Goal: Transaction & Acquisition: Subscribe to service/newsletter

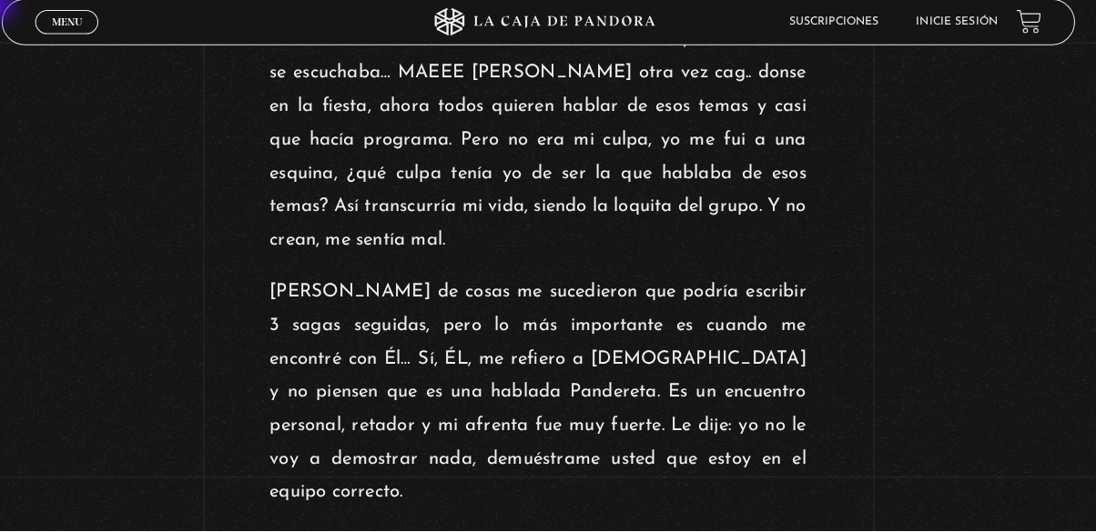
scroll to position [2217, 0]
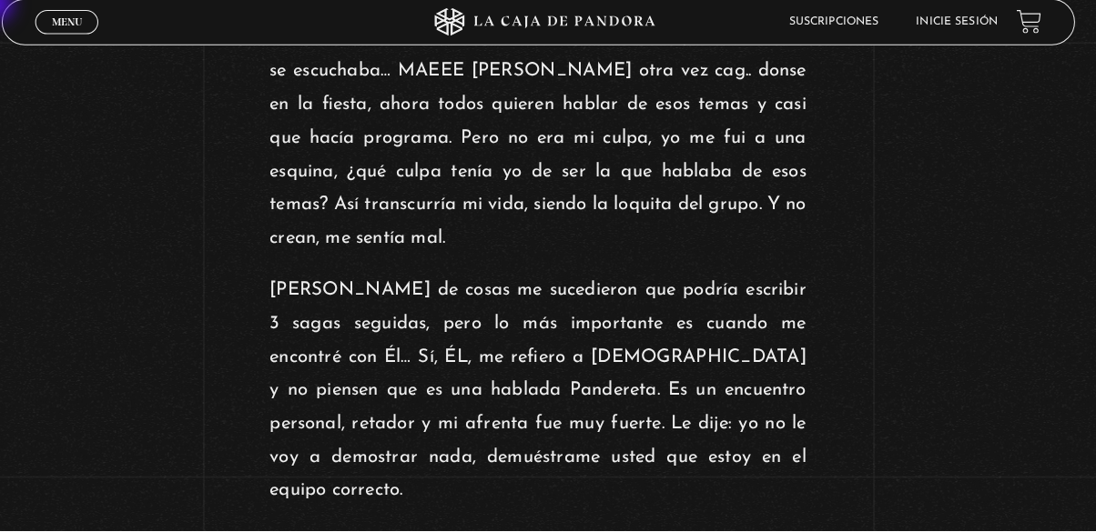
click at [684, 420] on p "[PERSON_NAME] de cosas me sucedieron que podría escribir 3 sagas seguidas, pero…" at bounding box center [548, 394] width 526 height 229
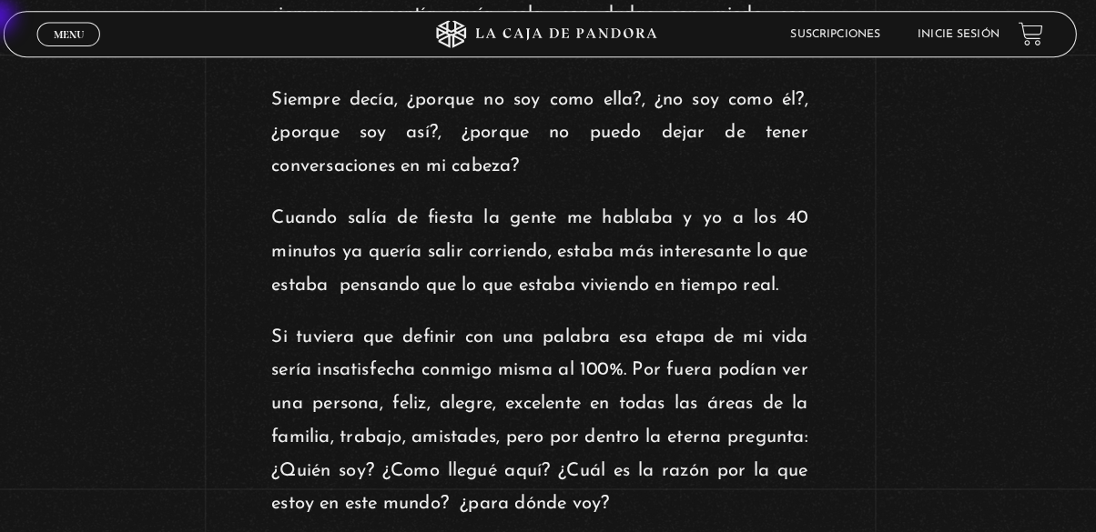
scroll to position [1113, 0]
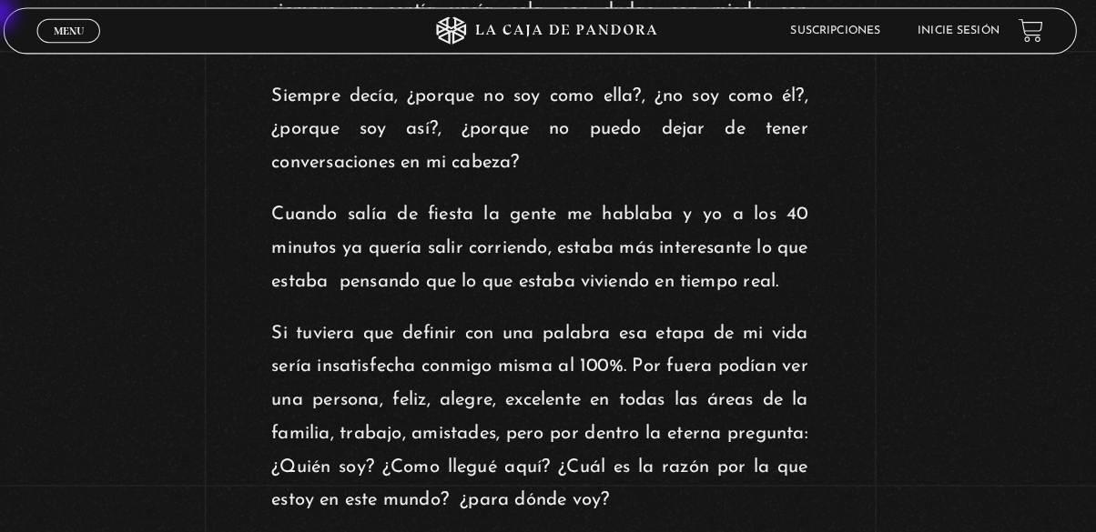
click at [99, 32] on span "Menu" at bounding box center [86, 33] width 30 height 11
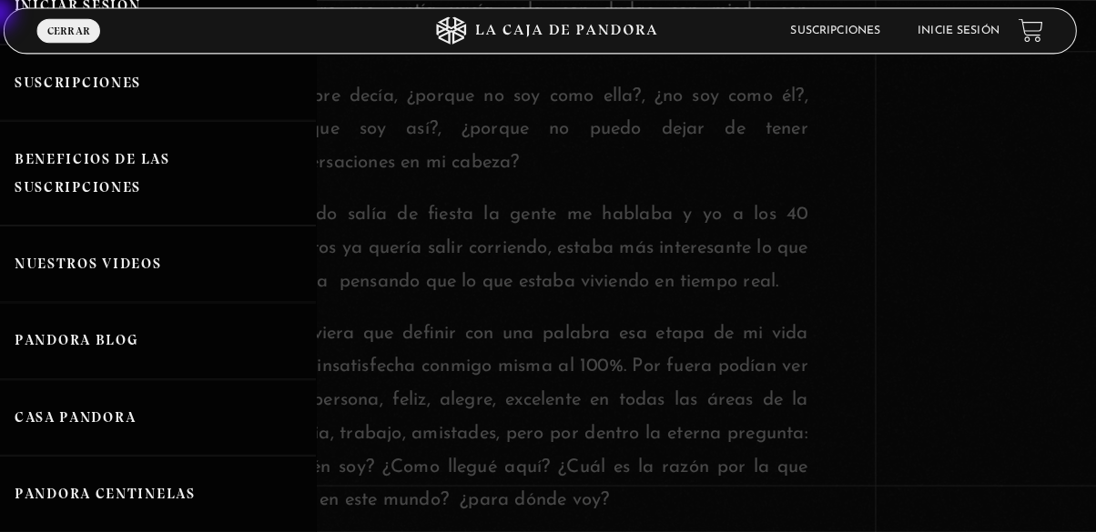
scroll to position [106, 0]
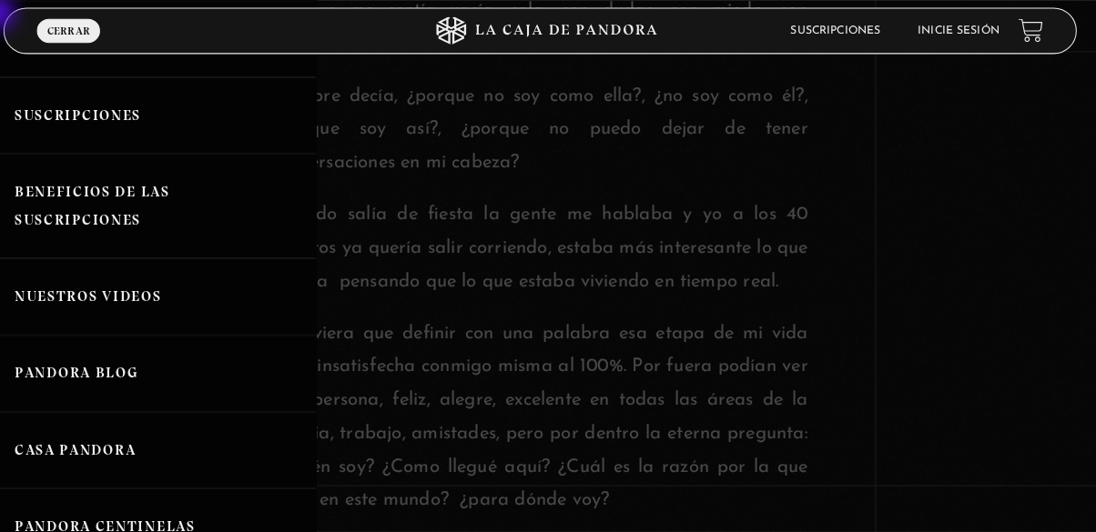
click at [132, 122] on link "Suscripciones" at bounding box center [164, 117] width 328 height 76
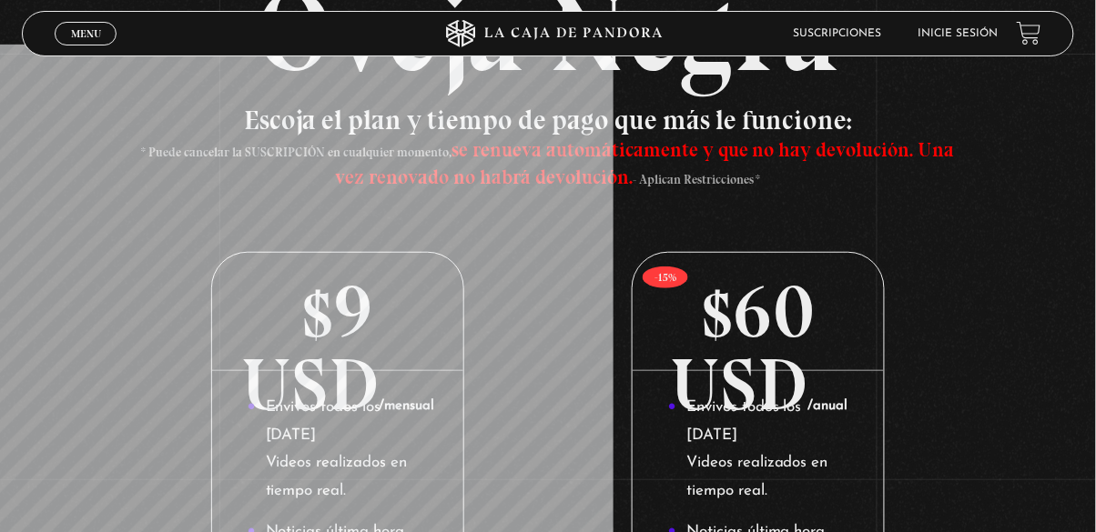
scroll to position [181, 0]
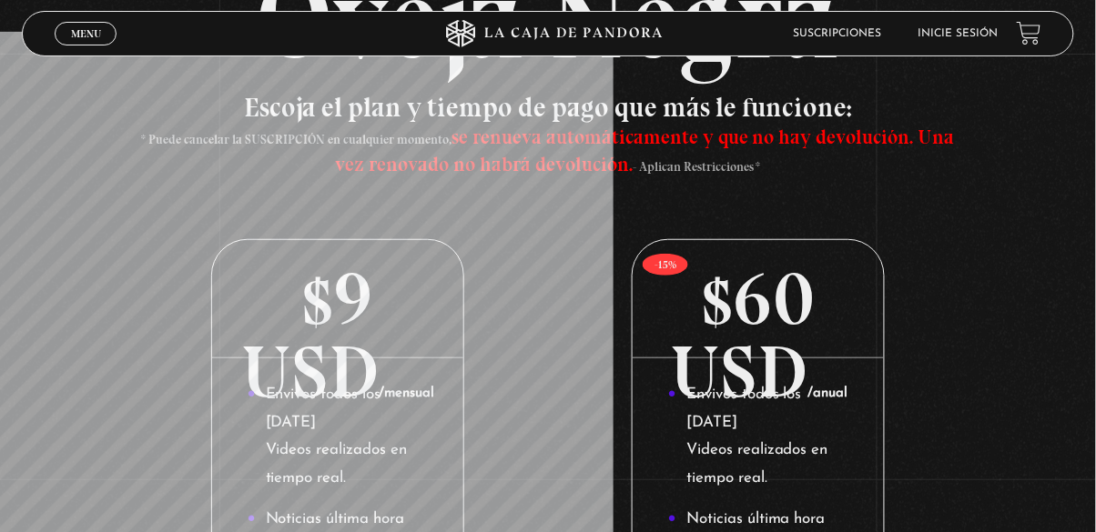
click at [805, 348] on p "$60 USD /anual" at bounding box center [757, 299] width 250 height 118
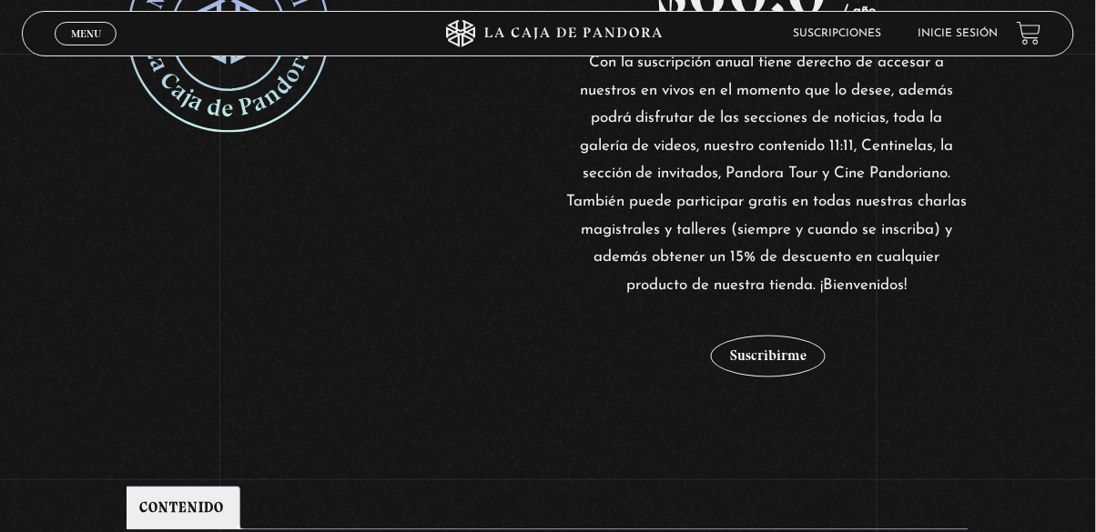
scroll to position [472, 0]
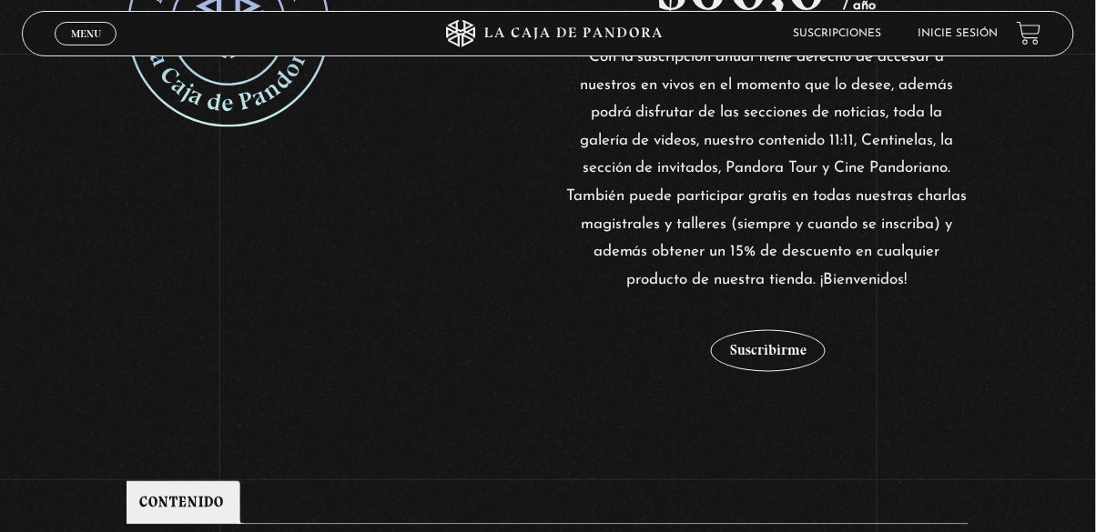
click at [820, 372] on form "Suscripción Anual cantidad Suscribirme" at bounding box center [767, 333] width 404 height 78
click at [765, 372] on button "Suscribirme" at bounding box center [768, 351] width 115 height 42
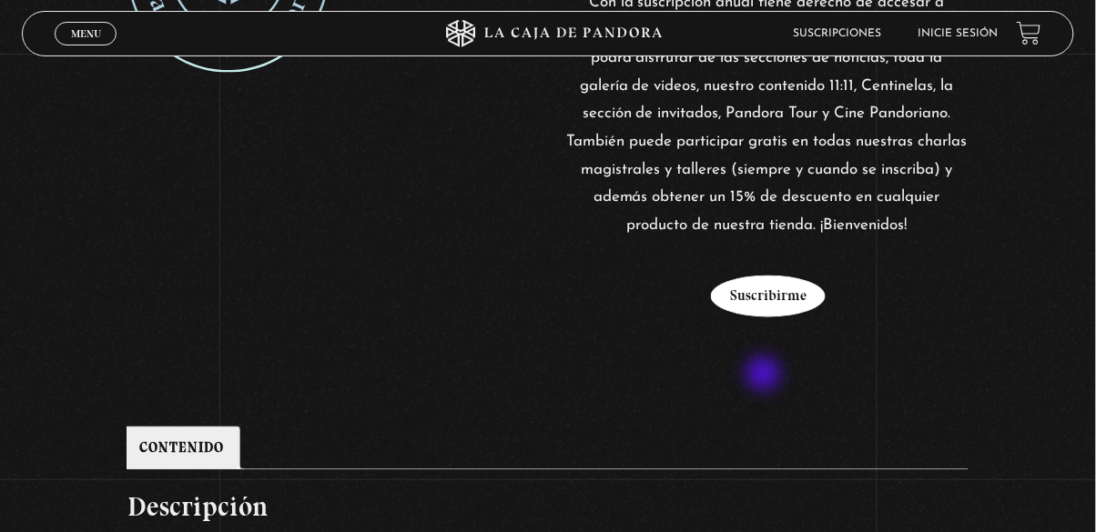
scroll to position [560, 0]
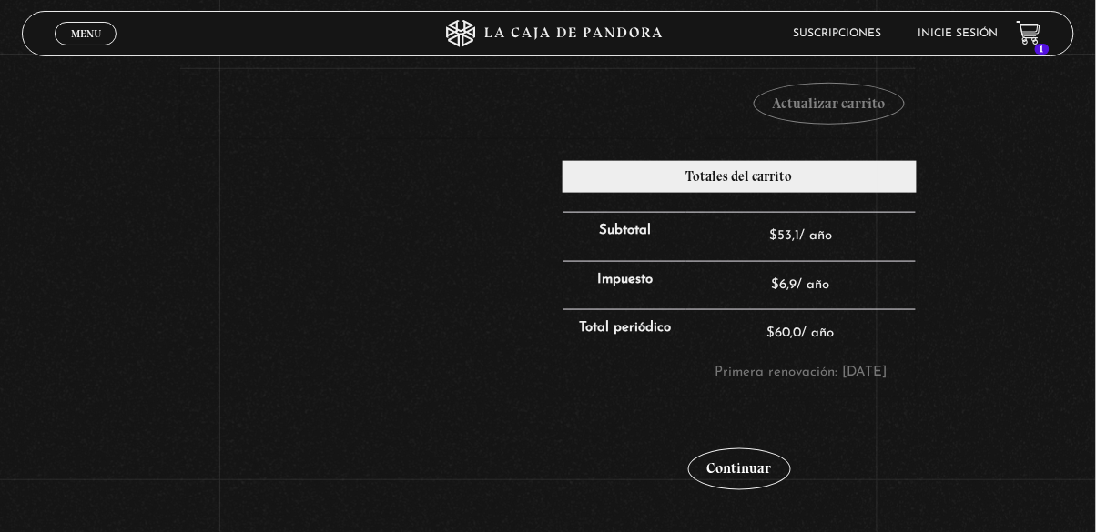
scroll to position [408, 0]
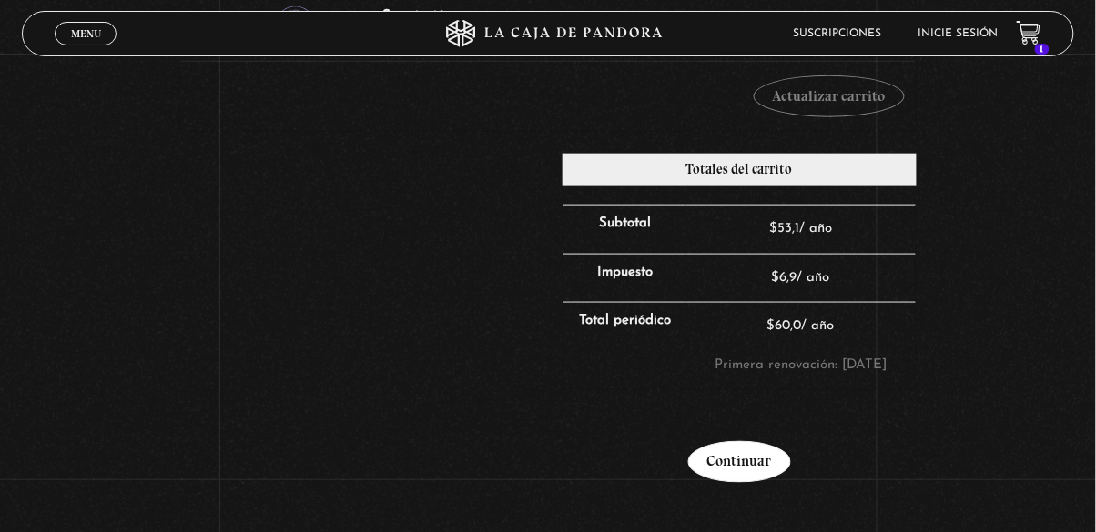
click at [775, 483] on link "Continuar" at bounding box center [739, 462] width 103 height 42
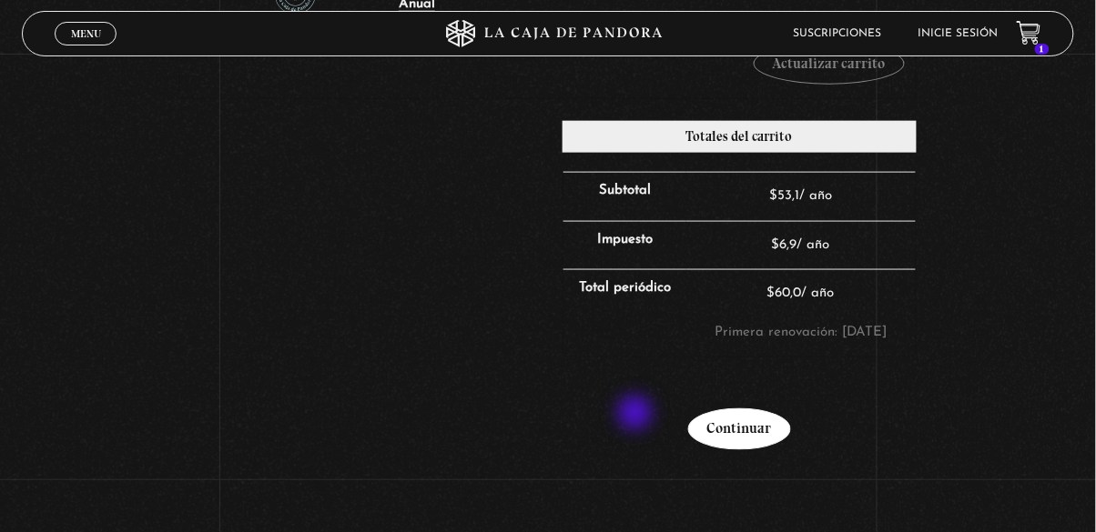
scroll to position [495, 0]
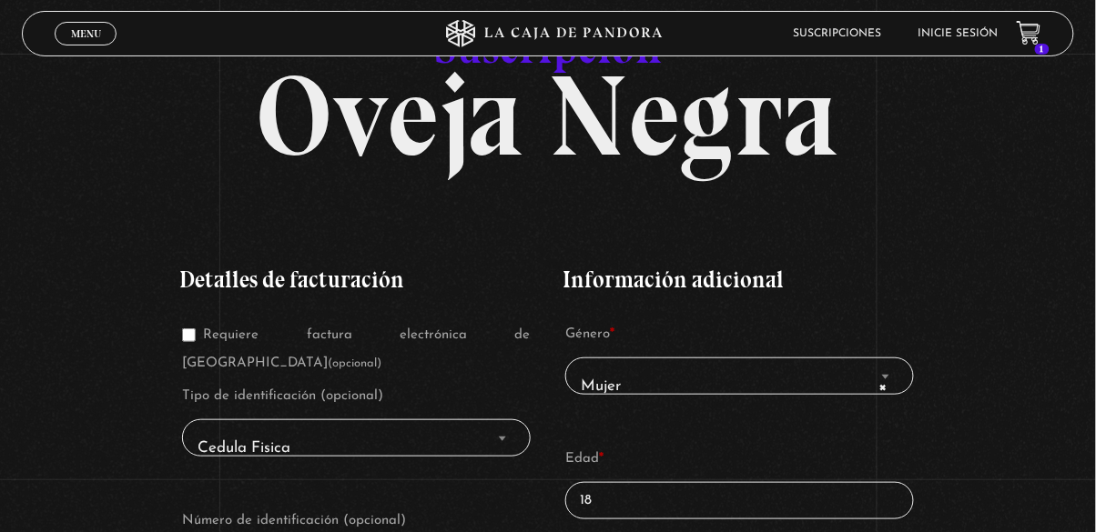
scroll to position [116, 0]
click at [501, 432] on span "Finalizar compra" at bounding box center [502, 439] width 18 height 24
click at [510, 432] on span "Finalizar compra" at bounding box center [502, 439] width 18 height 24
click at [776, 517] on input "18" at bounding box center [739, 500] width 348 height 37
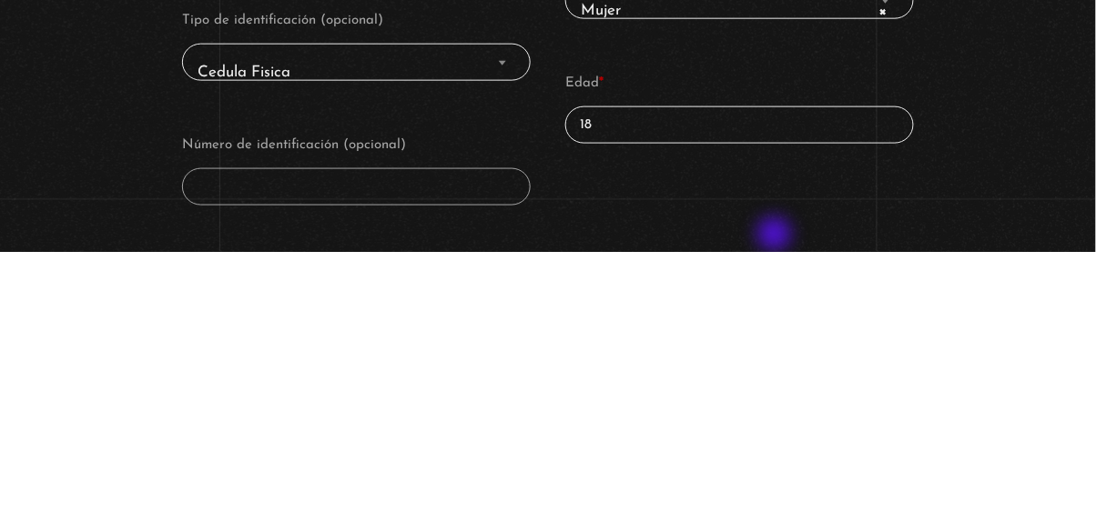
scroll to position [227, 0]
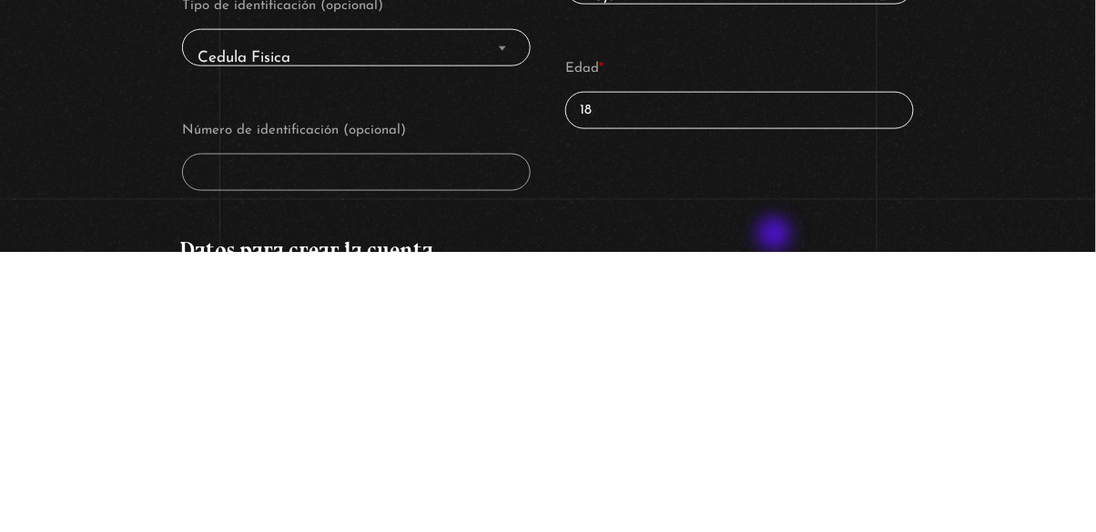
type input "1"
click at [504, 333] on span "Cedula Fisica" at bounding box center [356, 338] width 332 height 41
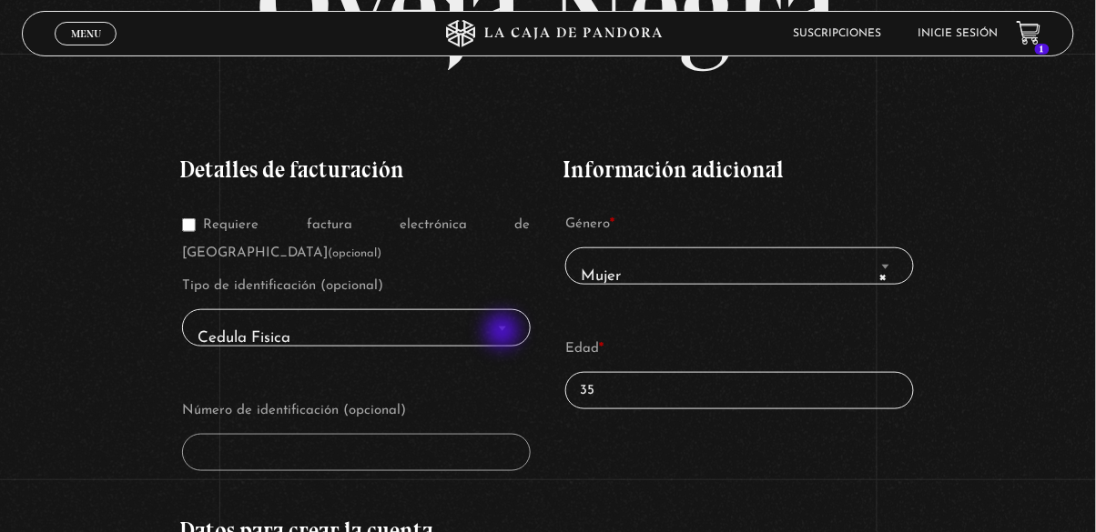
click at [513, 318] on span "Cedula Fisica" at bounding box center [356, 338] width 332 height 41
click at [498, 319] on span "Finalizar compra" at bounding box center [502, 329] width 18 height 24
click at [382, 319] on span "Cedula Fisica" at bounding box center [356, 338] width 332 height 41
click at [364, 324] on span "Cedula Fisica" at bounding box center [356, 338] width 332 height 41
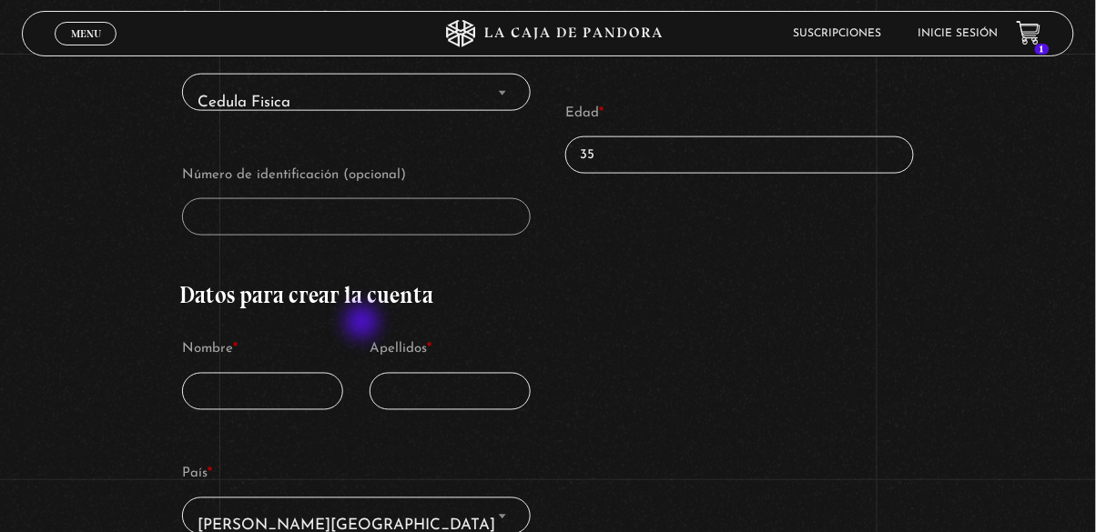
scroll to position [500, 0]
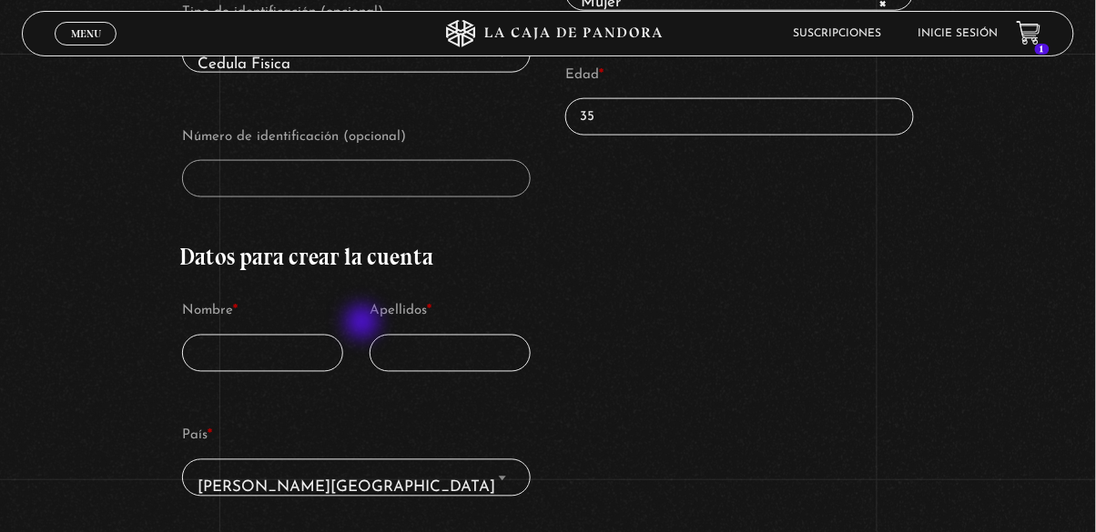
type input "35"
click at [307, 359] on input "Nombre *" at bounding box center [262, 353] width 161 height 37
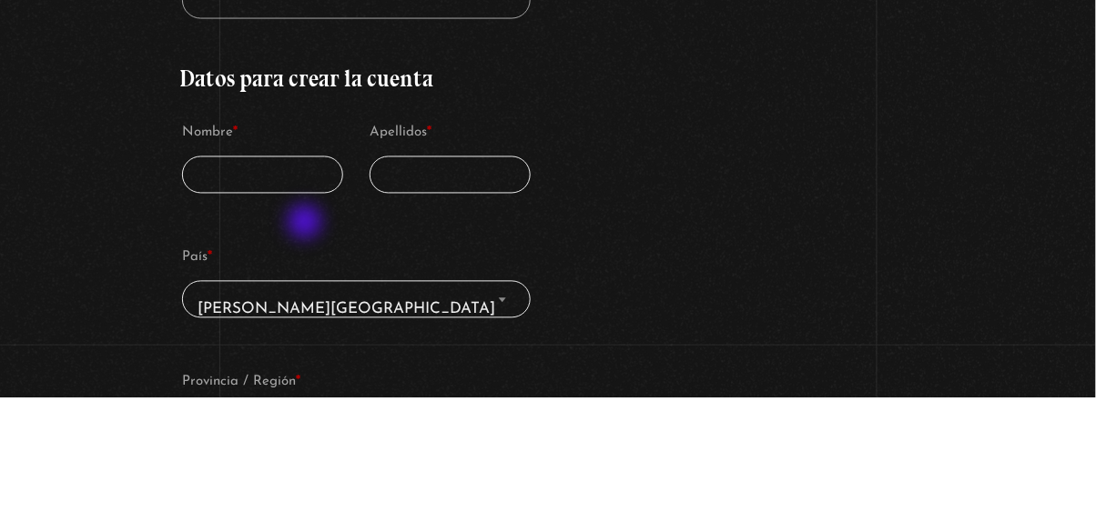
scroll to position [544, 0]
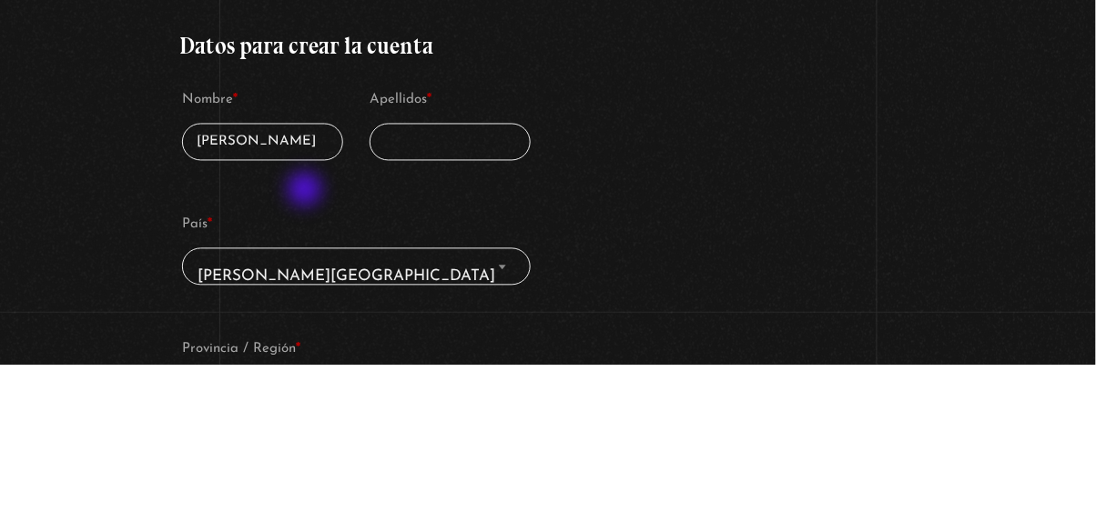
type input "[PERSON_NAME]"
click at [475, 312] on input "Apellidos *" at bounding box center [449, 309] width 161 height 37
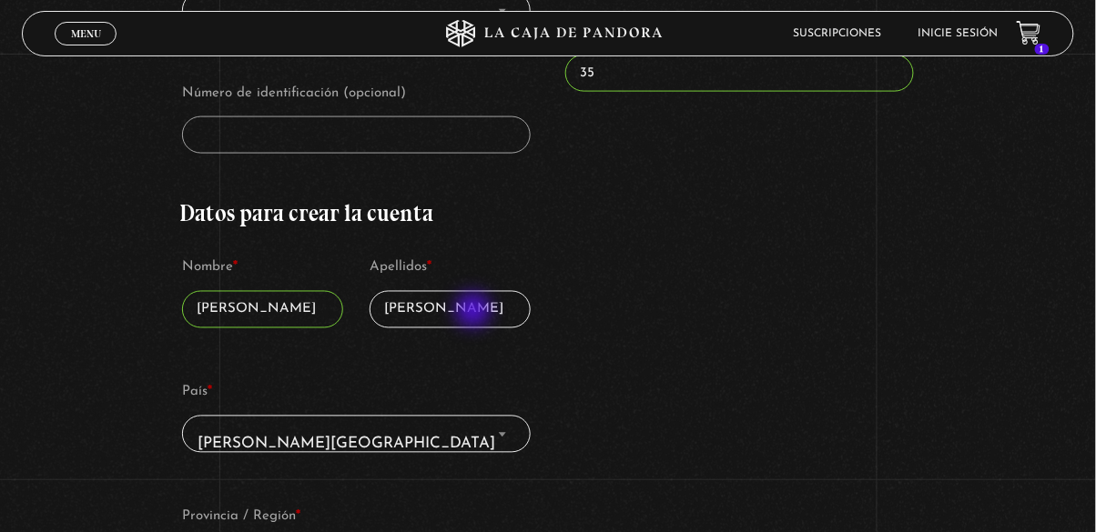
click at [385, 424] on span "[PERSON_NAME][GEOGRAPHIC_DATA]" at bounding box center [355, 444] width 331 height 41
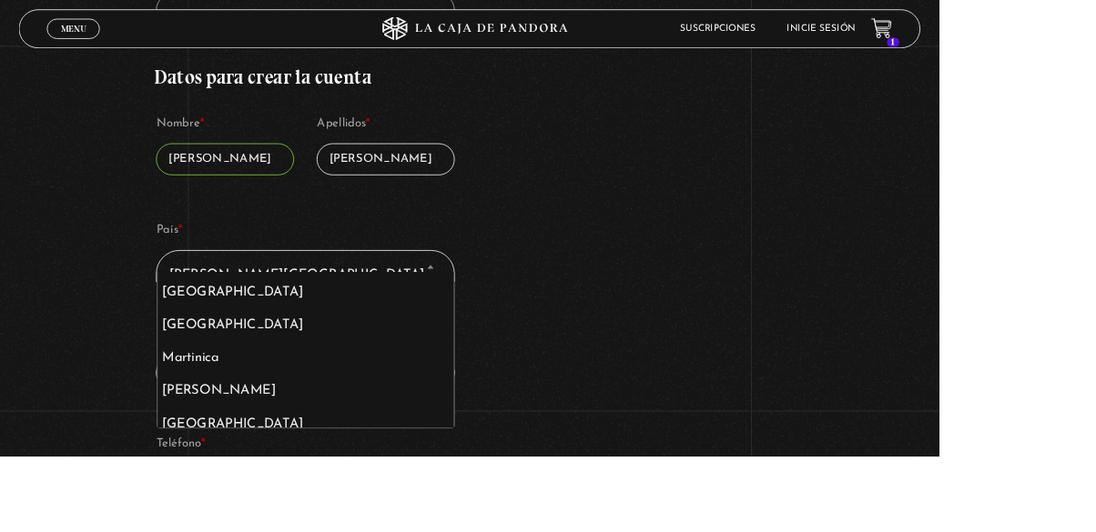
scroll to position [5976, 0]
type input "[PERSON_NAME]"
select select "FM"
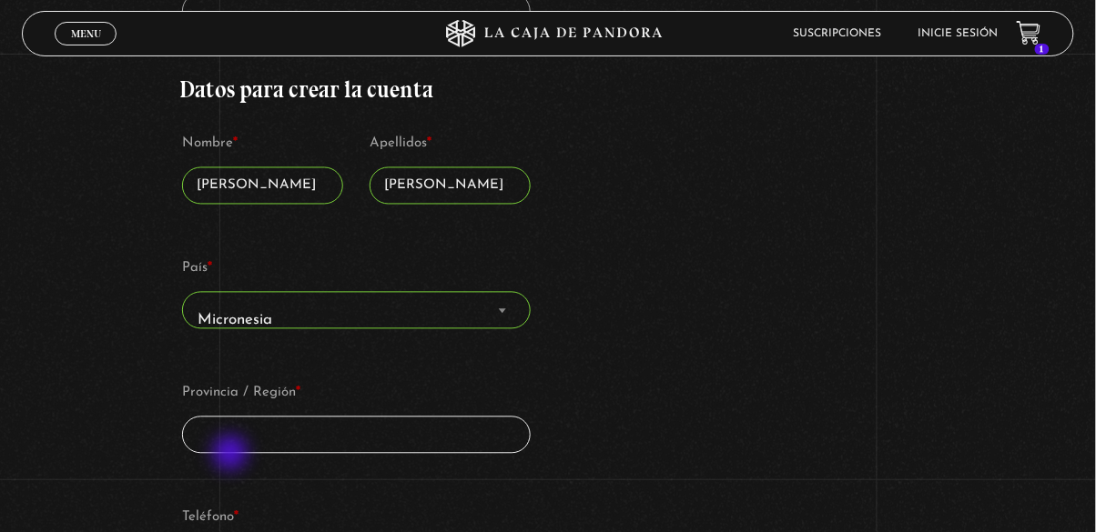
click at [422, 307] on span "Micronesia" at bounding box center [355, 320] width 331 height 41
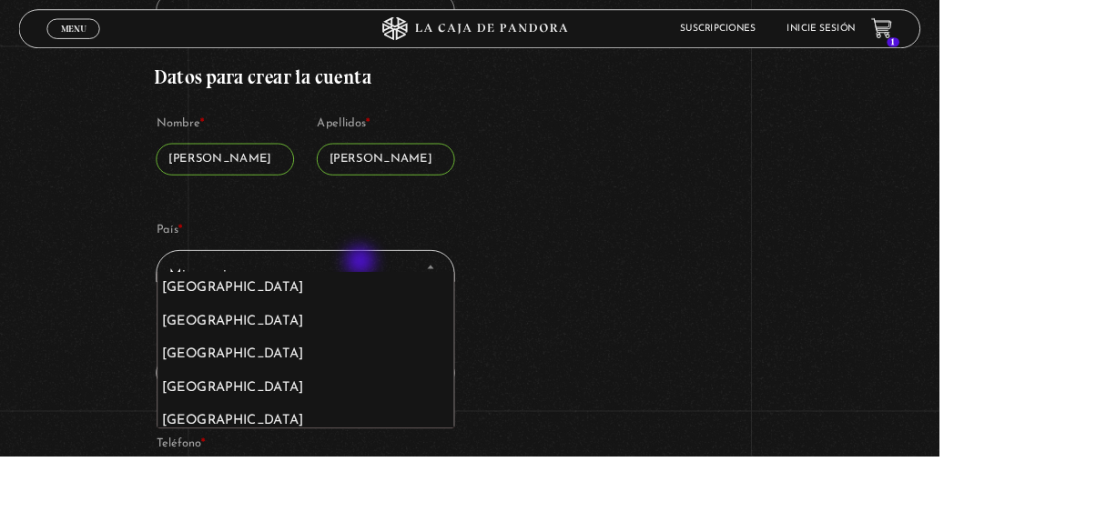
scroll to position [6035, 0]
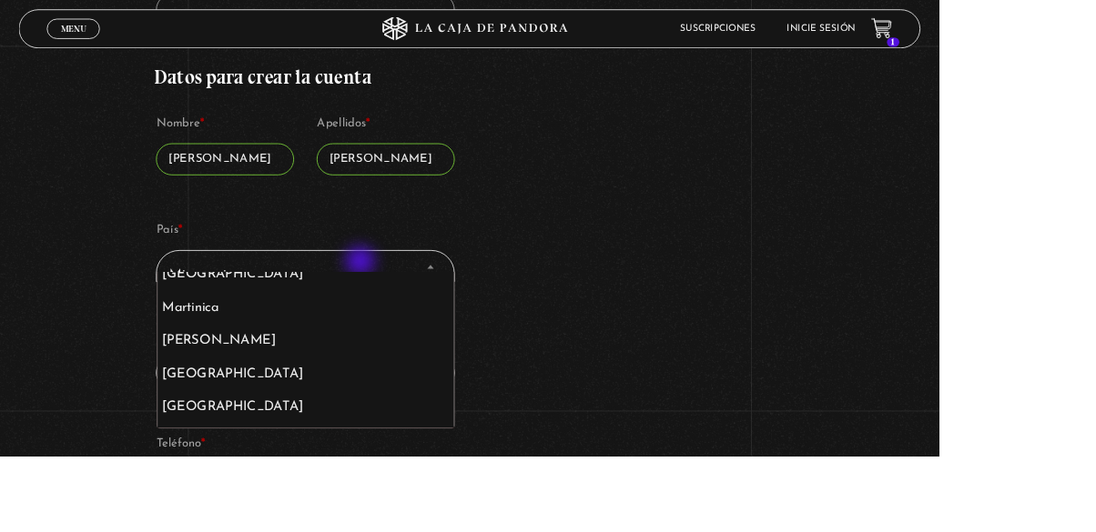
select select "MX"
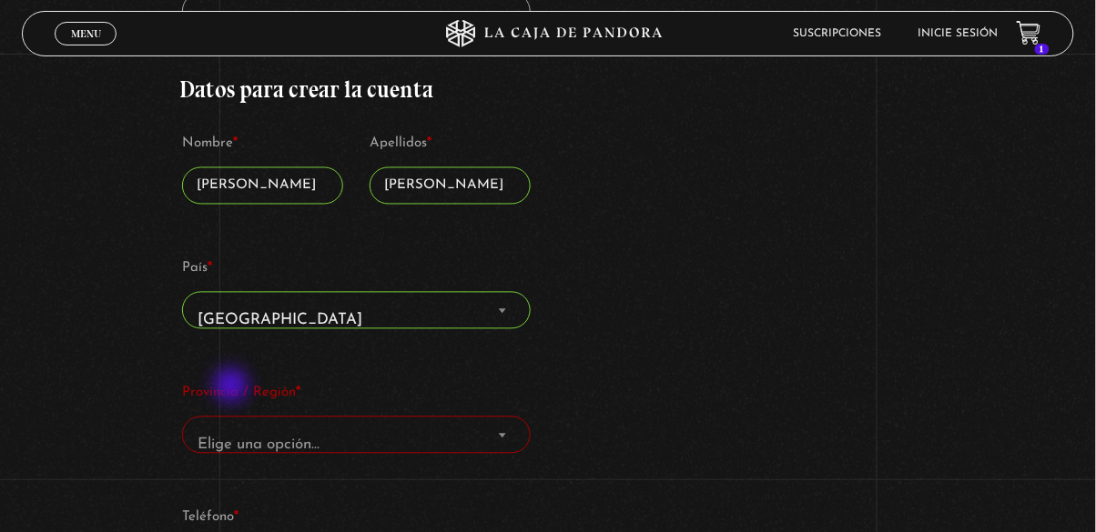
click at [351, 435] on span "Elige una opción…" at bounding box center [355, 445] width 331 height 41
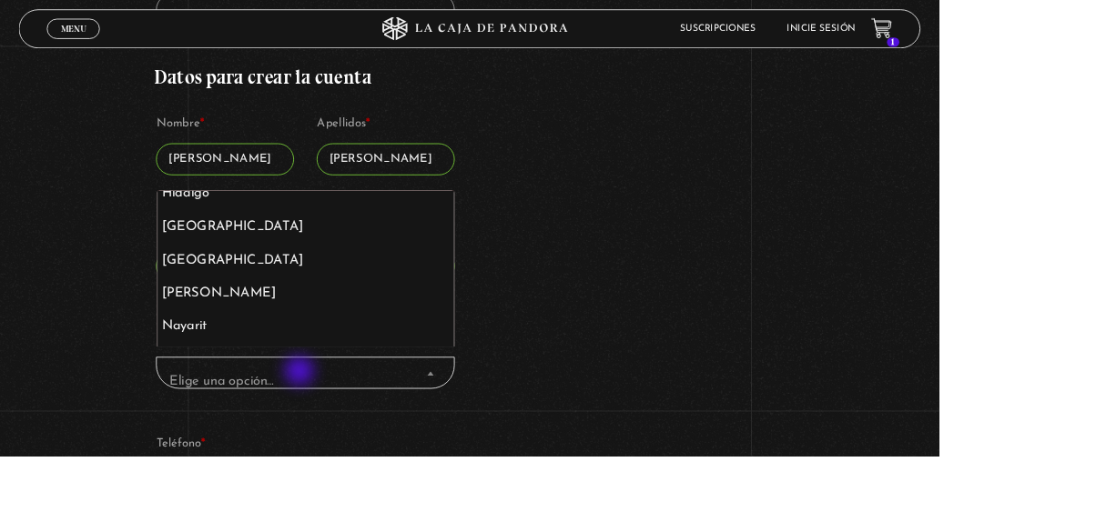
scroll to position [559, 0]
select select "MX"
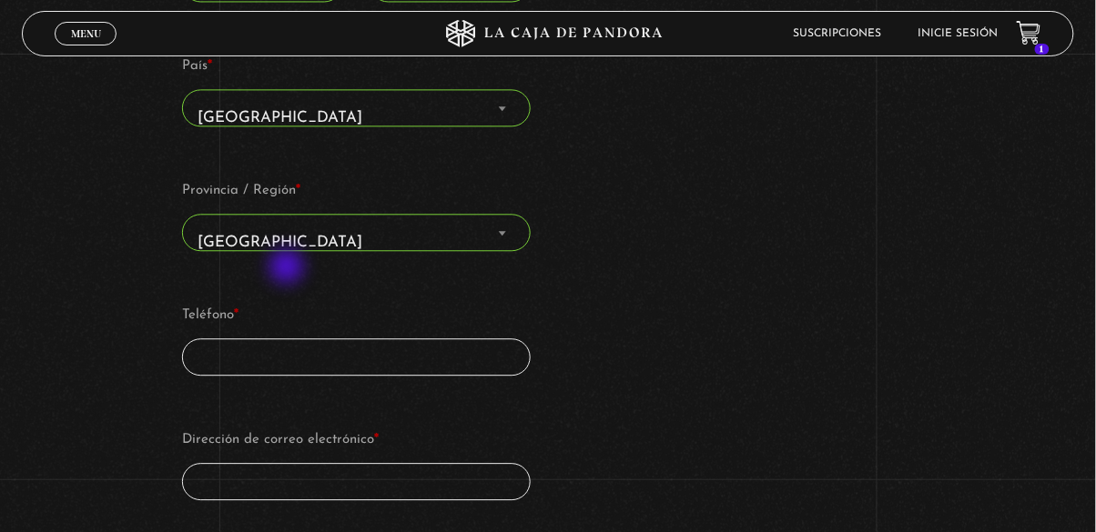
scroll to position [904, 0]
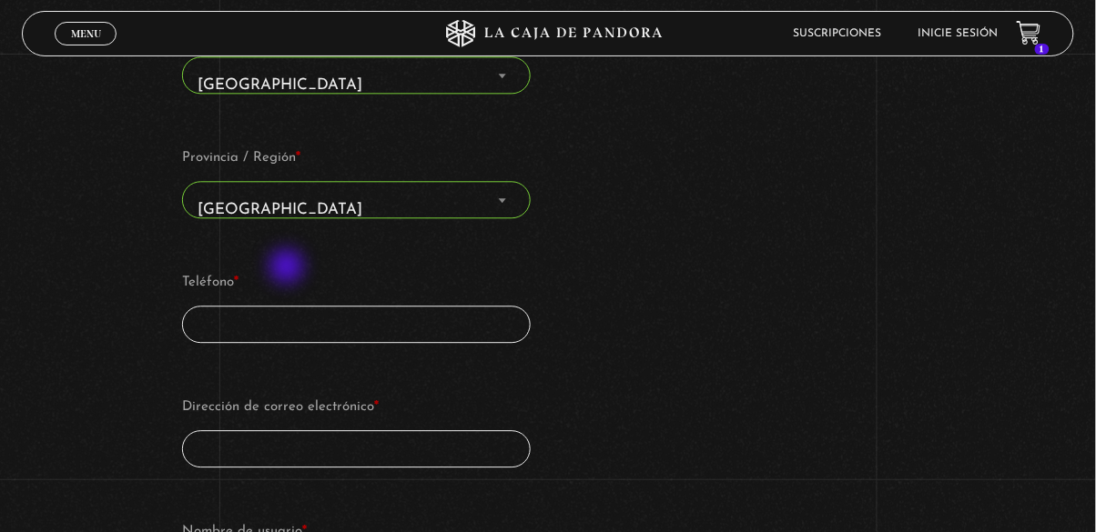
click at [393, 315] on input "Teléfono *" at bounding box center [356, 324] width 348 height 37
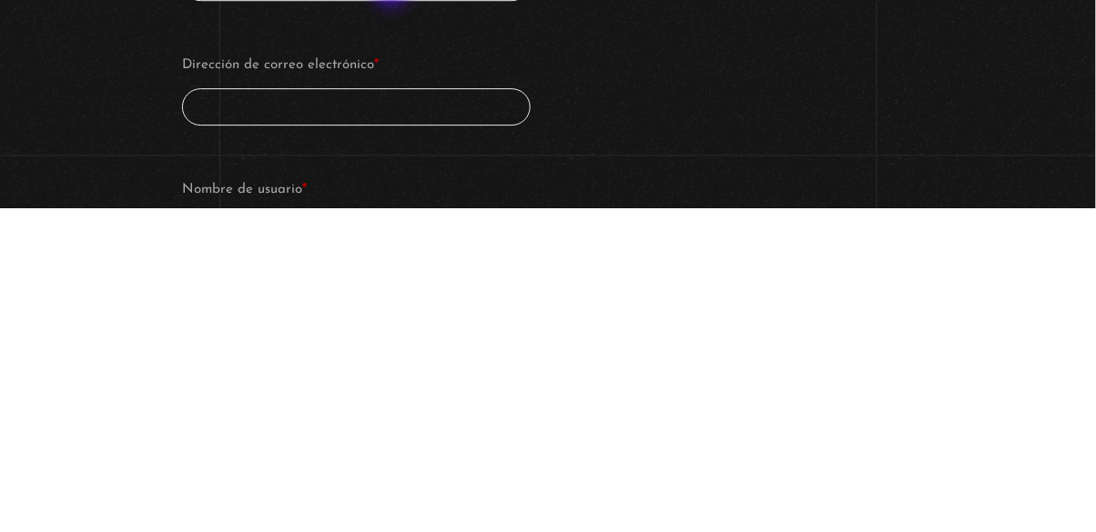
scroll to position [931, 0]
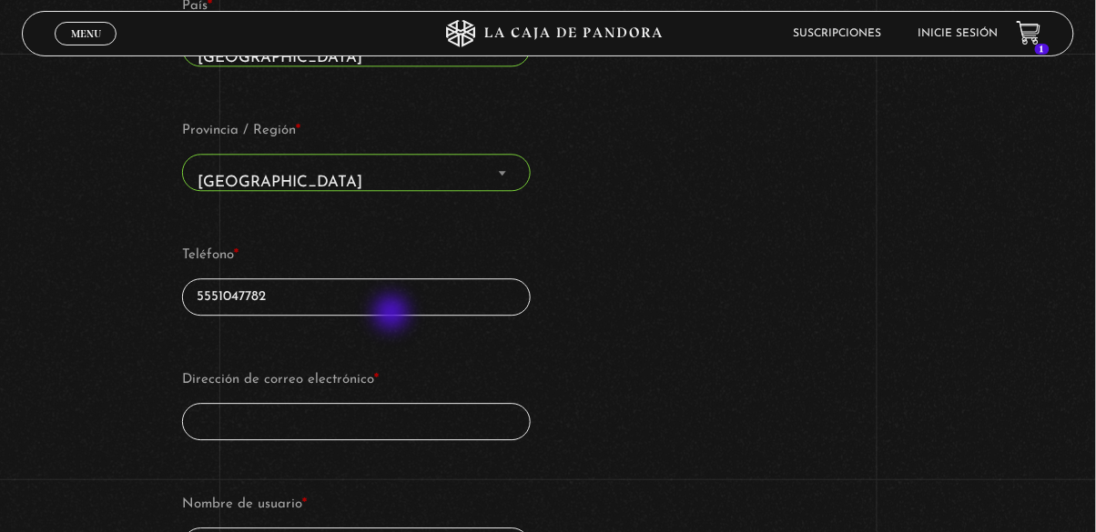
type input "5551047782"
click at [412, 413] on input "Dirección de correo electrónico *" at bounding box center [356, 421] width 348 height 37
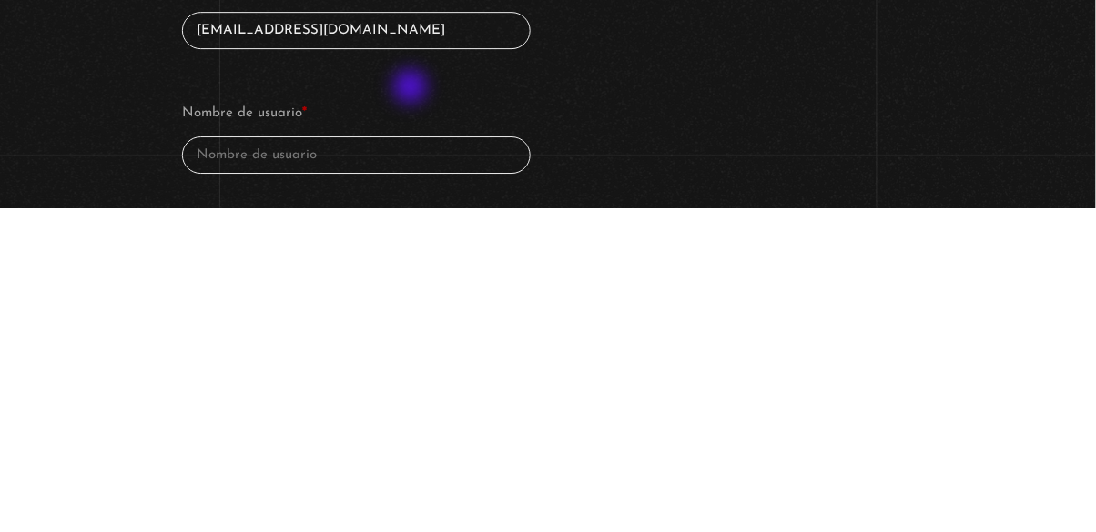
scroll to position [1000, 0]
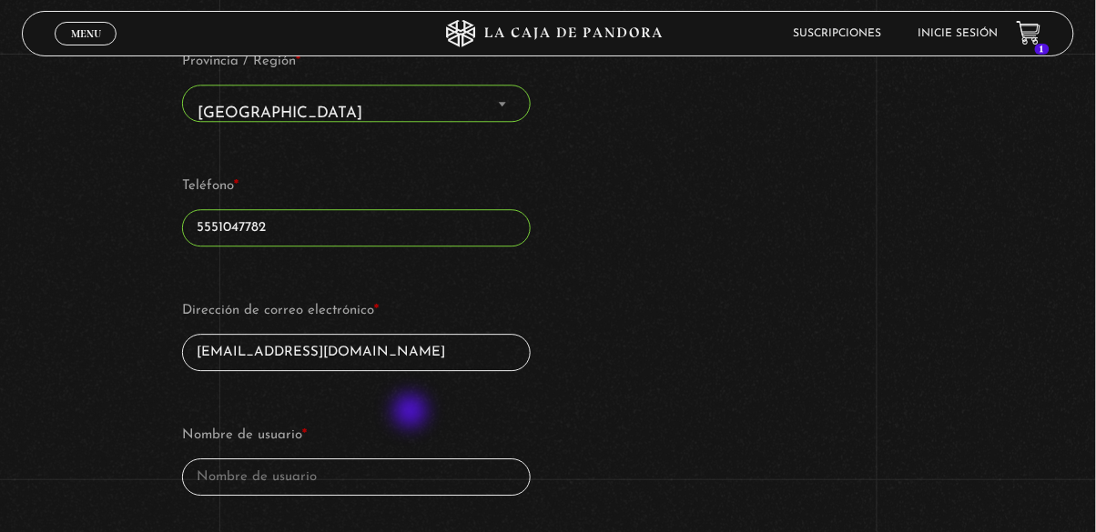
type input "[EMAIL_ADDRESS][DOMAIN_NAME]"
click at [320, 468] on input "Nombre de usuario *" at bounding box center [356, 477] width 348 height 37
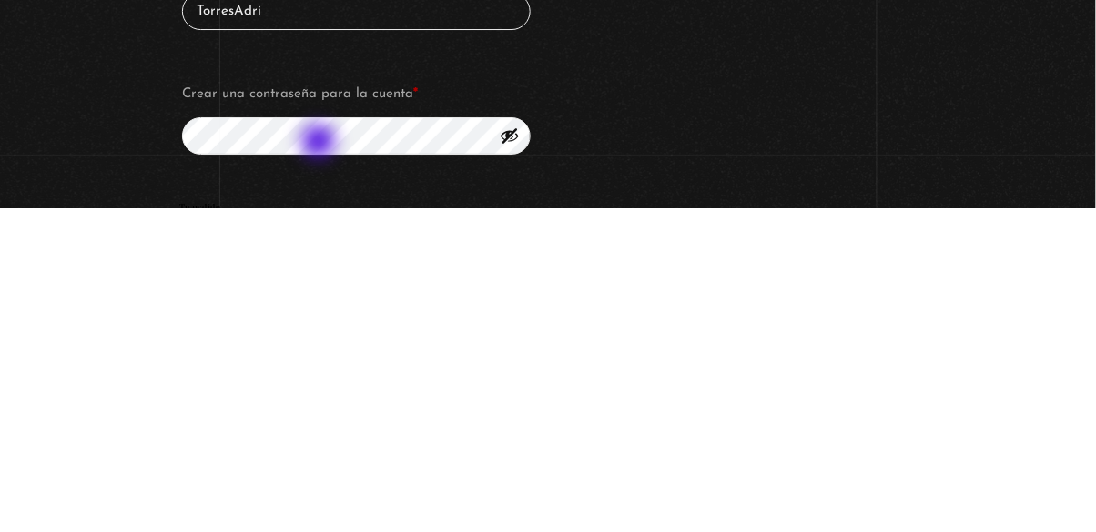
scroll to position [1142, 0]
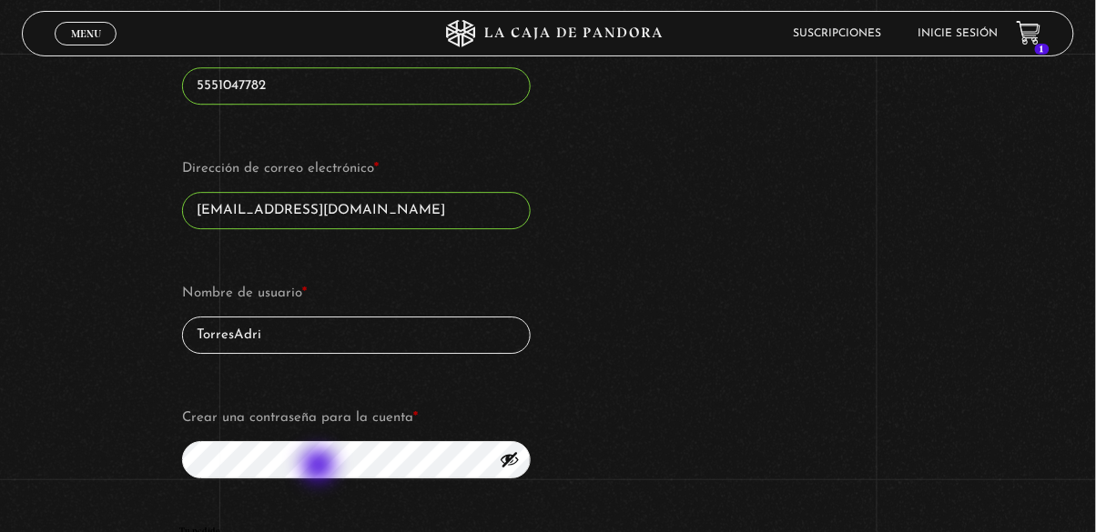
type input "TorresAdri"
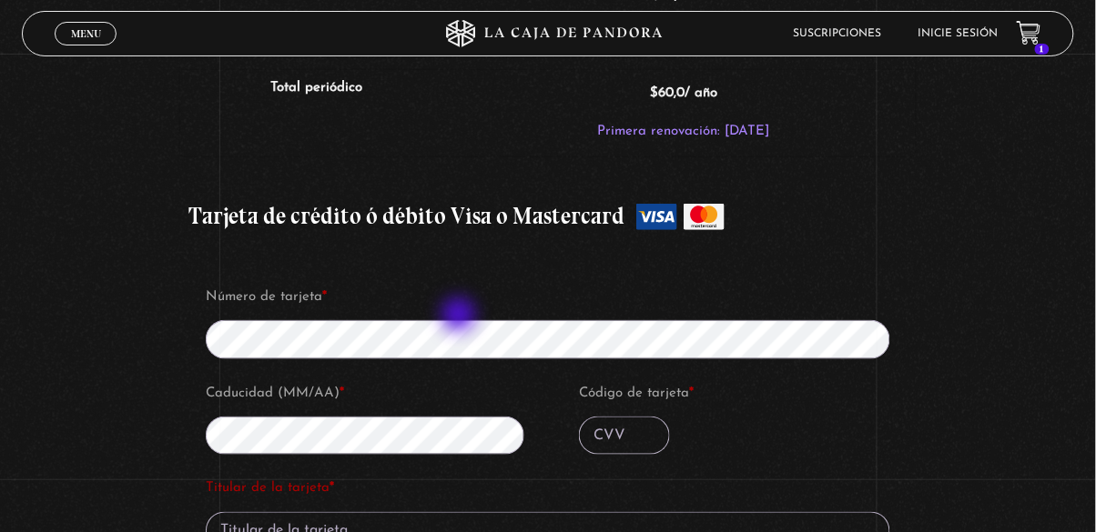
scroll to position [1862, 0]
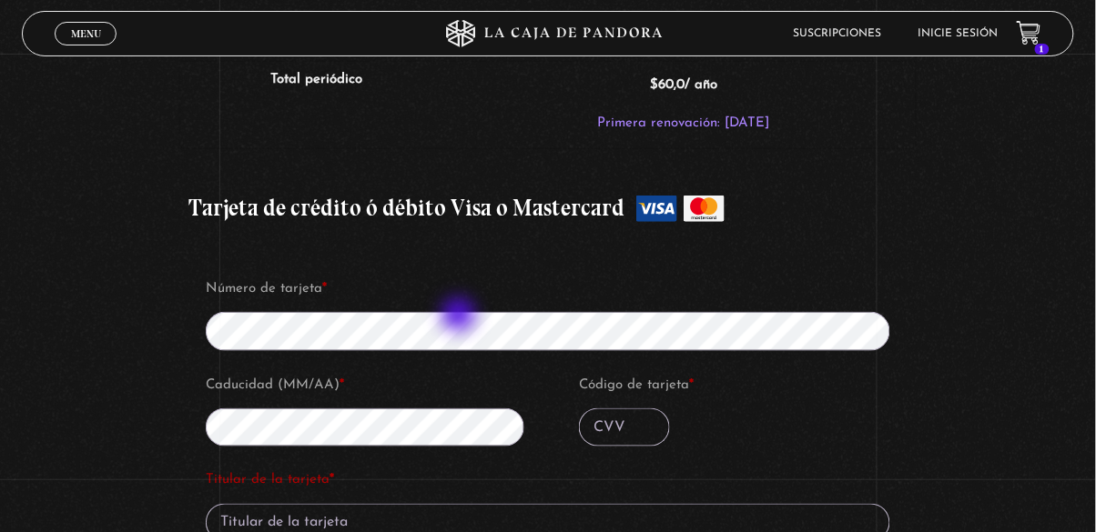
click at [715, 207] on label "Tarjeta de crédito ó débito Visa o Mastercard" at bounding box center [547, 208] width 718 height 45
click at [0, 0] on input "Tarjeta de crédito ó débito Visa o Mastercard" at bounding box center [0, 0] width 0 height 0
click at [772, 215] on label "Tarjeta de crédito ó débito Visa o Mastercard" at bounding box center [547, 208] width 718 height 45
click at [0, 0] on input "Tarjeta de crédito ó débito Visa o Mastercard" at bounding box center [0, 0] width 0 height 0
